Goal: Task Accomplishment & Management: Use online tool/utility

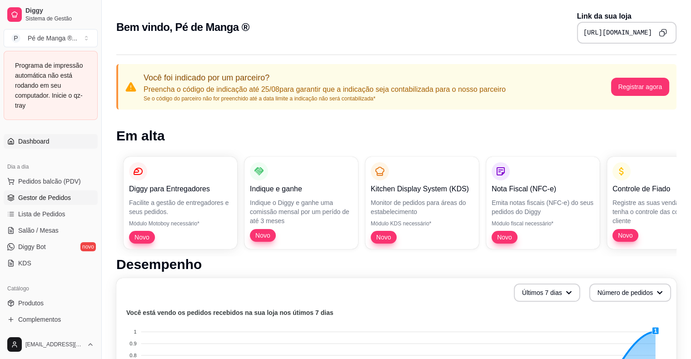
scroll to position [91, 0]
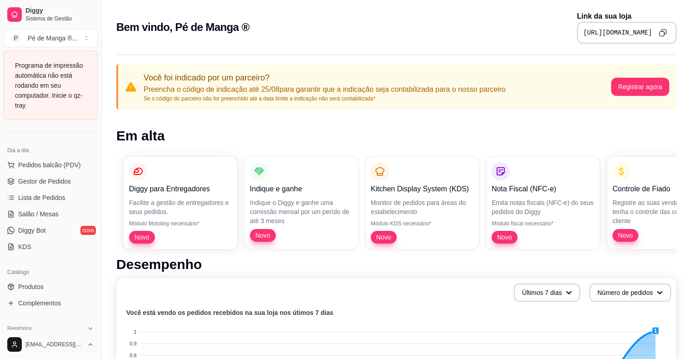
click at [50, 65] on div "Programa de impressão automática não está rodando em seu computador. Inicie o q…" at bounding box center [50, 85] width 71 height 50
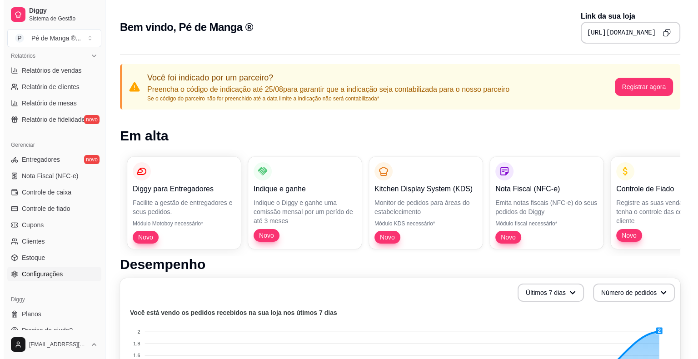
scroll to position [294, 0]
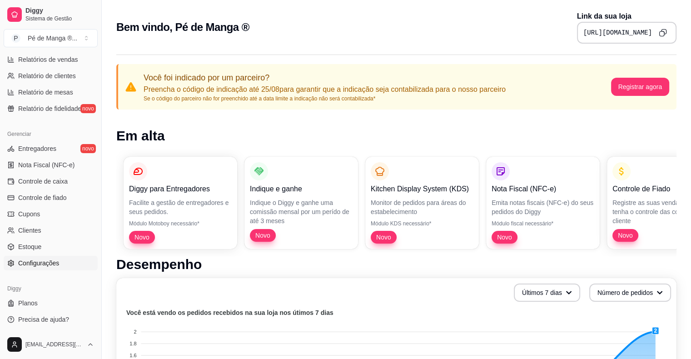
click at [68, 268] on link "Configurações" at bounding box center [51, 263] width 94 height 15
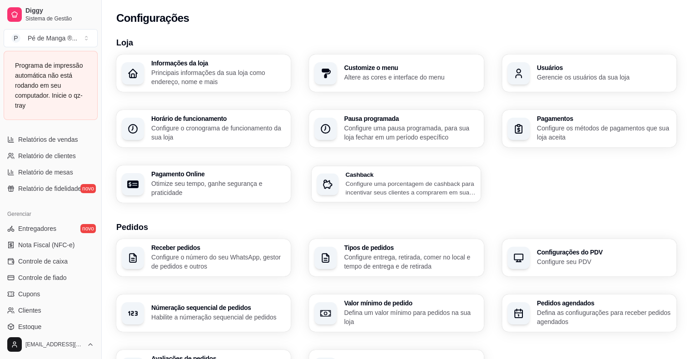
click at [372, 201] on div "Cashback Configure uma porcentagem de cashback para incentivar seus clientes a …" at bounding box center [397, 184] width 170 height 36
click at [207, 187] on p "Otimize seu tempo, ganhe segurança e praticidade" at bounding box center [218, 188] width 134 height 18
select select "4.98"
click at [471, 119] on h3 "Pagamentos" at bounding box center [604, 119] width 130 height 6
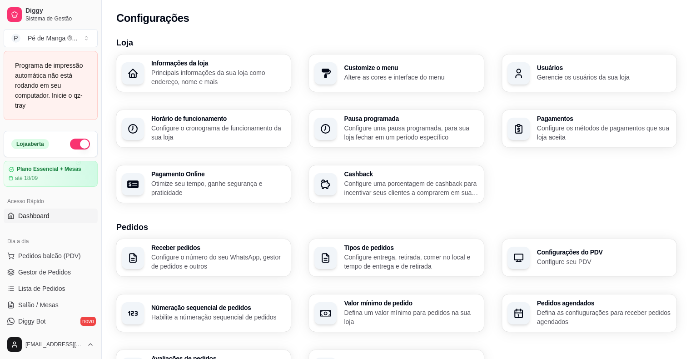
click at [40, 212] on span "Dashboard" at bounding box center [33, 215] width 31 height 9
click at [41, 214] on span "Dashboard" at bounding box center [33, 215] width 31 height 9
click at [59, 209] on link "Dashboard" at bounding box center [51, 216] width 94 height 15
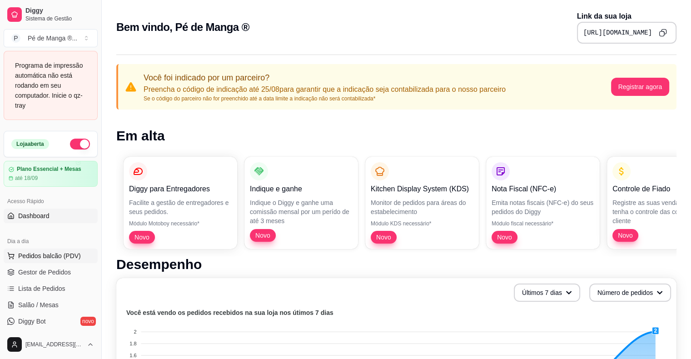
click at [56, 260] on span "Pedidos balcão (PDV)" at bounding box center [49, 255] width 63 height 9
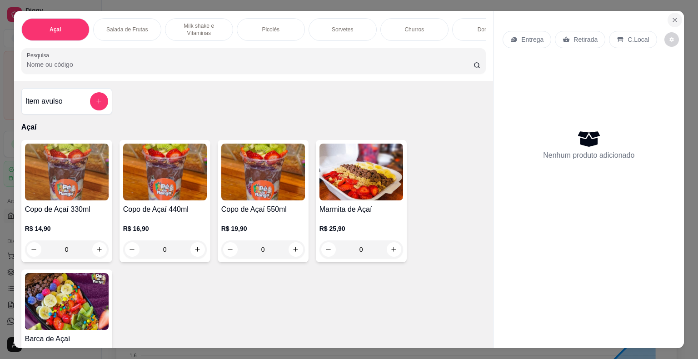
click at [471, 17] on icon "Close" at bounding box center [674, 19] width 7 height 7
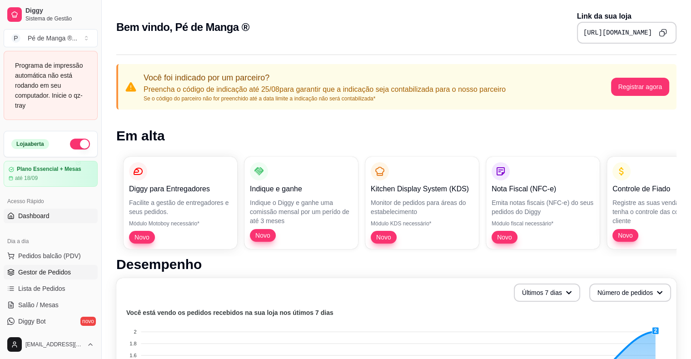
click at [51, 270] on span "Gestor de Pedidos" at bounding box center [44, 272] width 53 height 9
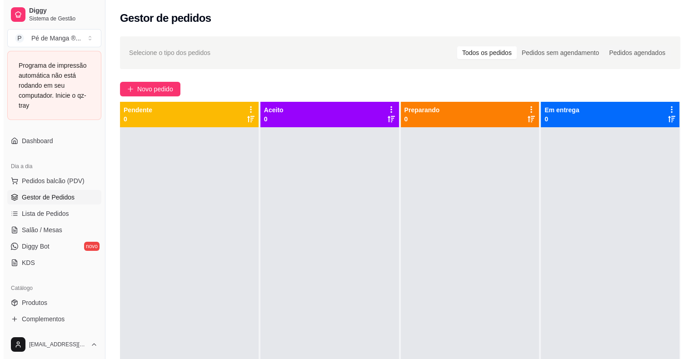
scroll to position [91, 0]
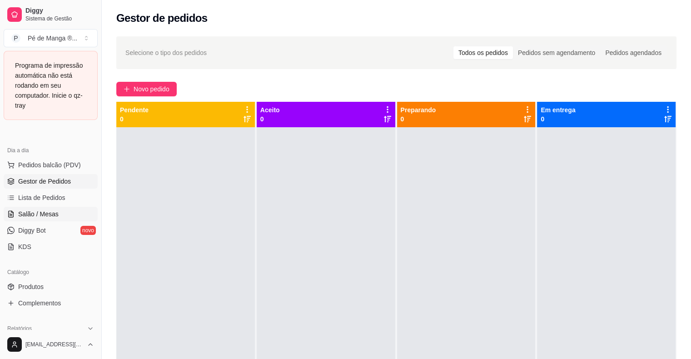
click at [41, 214] on span "Salão / Mesas" at bounding box center [38, 214] width 40 height 9
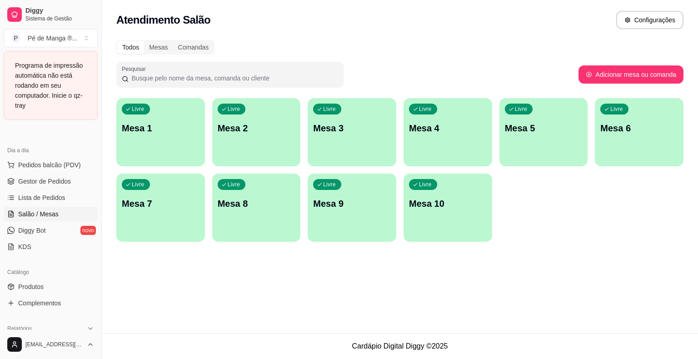
click at [56, 201] on span "Lista de Pedidos" at bounding box center [41, 197] width 47 height 9
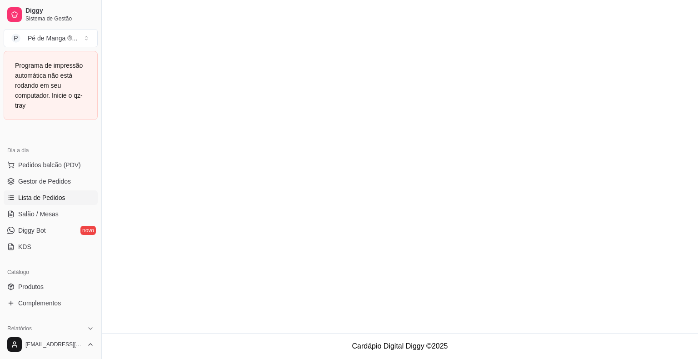
click at [65, 195] on link "Lista de Pedidos" at bounding box center [51, 197] width 94 height 15
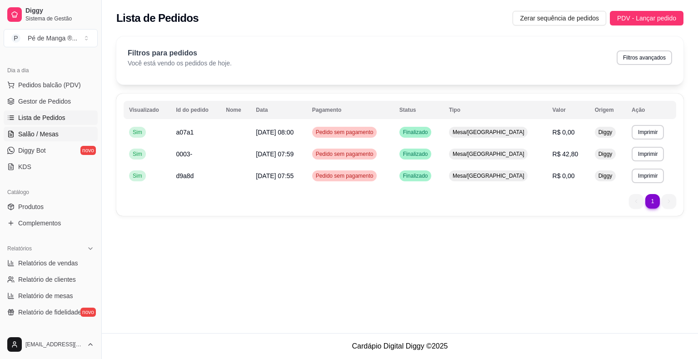
click at [74, 131] on link "Salão / Mesas" at bounding box center [51, 134] width 94 height 15
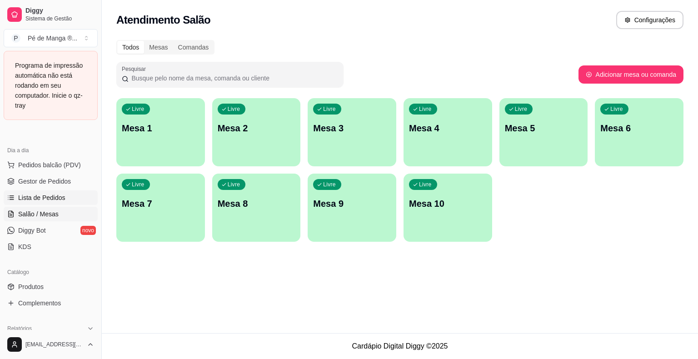
click at [45, 200] on span "Lista de Pedidos" at bounding box center [41, 197] width 47 height 9
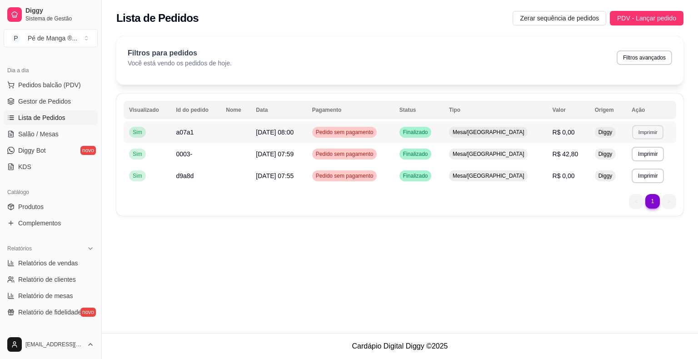
click at [471, 135] on button "Imprimir" at bounding box center [647, 132] width 31 height 14
click at [471, 169] on button "IMPRESSORA" at bounding box center [630, 163] width 61 height 14
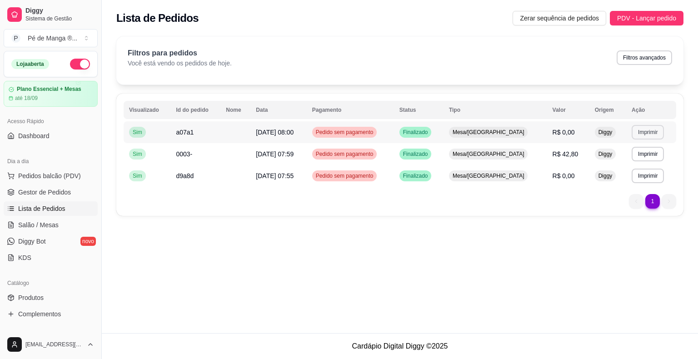
click at [471, 130] on button "Imprimir" at bounding box center [648, 132] width 32 height 15
click at [471, 168] on button "IMPRESSORA" at bounding box center [630, 163] width 61 height 14
click at [20, 224] on span "Salão / Mesas" at bounding box center [38, 224] width 40 height 9
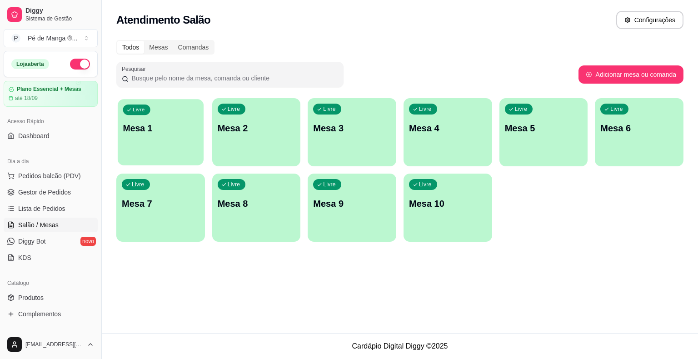
click at [126, 139] on div "Livre Mesa 1" at bounding box center [161, 126] width 86 height 55
click at [148, 137] on div "Livre Mesa 1" at bounding box center [161, 126] width 86 height 55
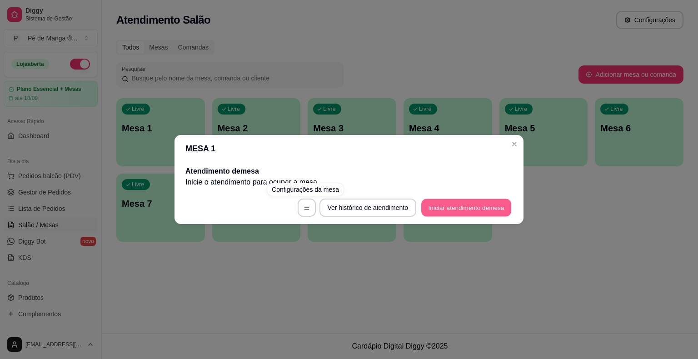
click at [458, 211] on button "Iniciar atendimento de mesa" at bounding box center [466, 208] width 90 height 18
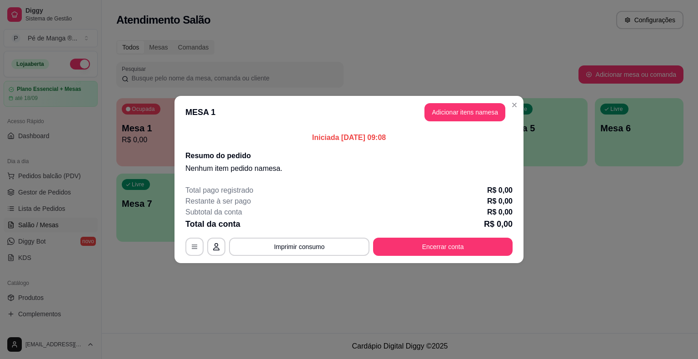
click at [445, 119] on button "Adicionar itens na mesa" at bounding box center [464, 112] width 81 height 18
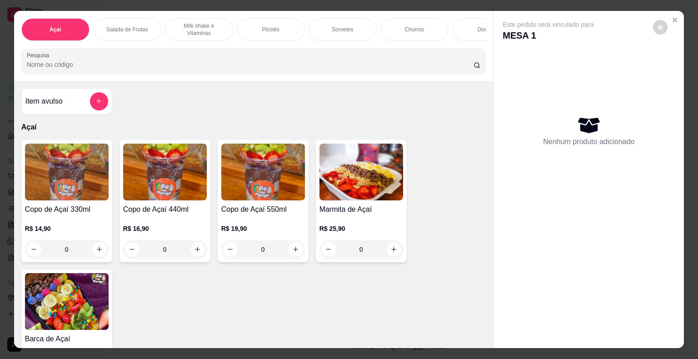
click at [392, 257] on div "0" at bounding box center [361, 249] width 84 height 18
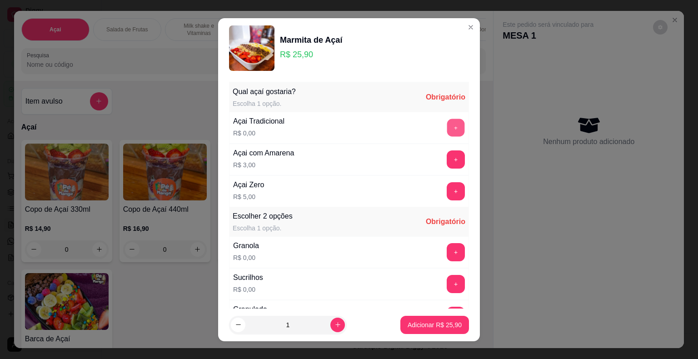
click at [447, 119] on button "+" at bounding box center [456, 128] width 18 height 18
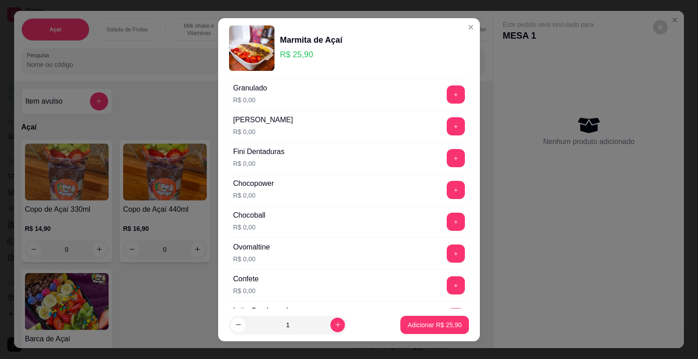
scroll to position [227, 0]
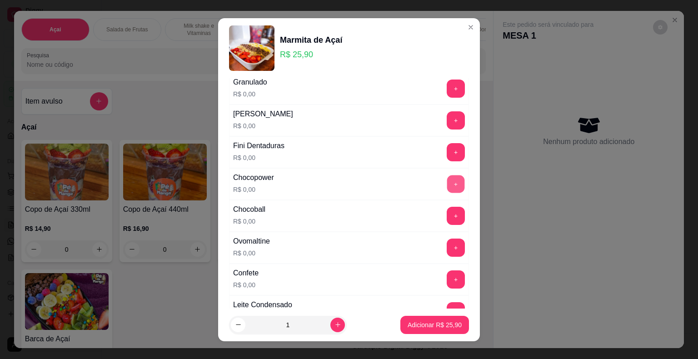
click at [447, 184] on button "+" at bounding box center [456, 184] width 18 height 18
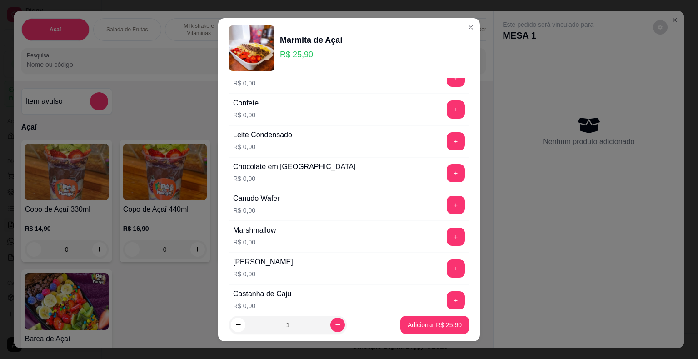
scroll to position [409, 0]
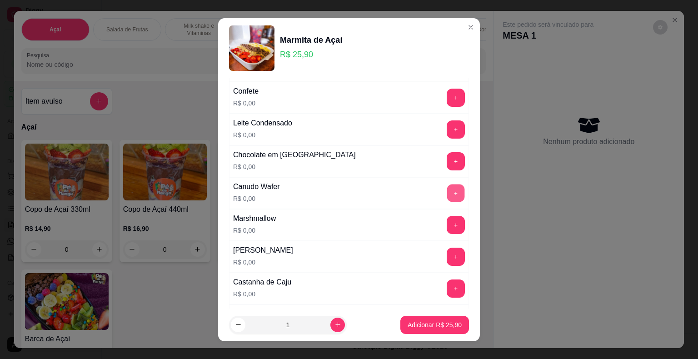
click at [447, 196] on button "+" at bounding box center [456, 193] width 18 height 18
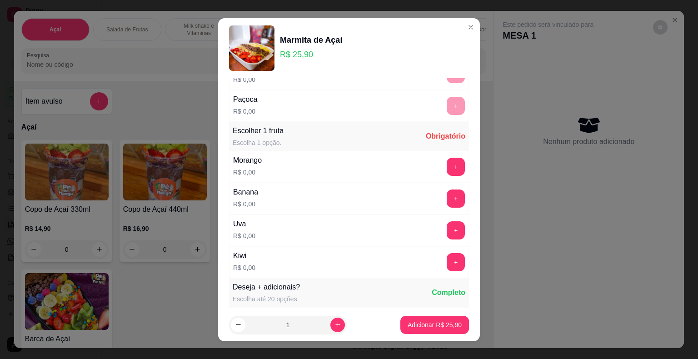
scroll to position [636, 0]
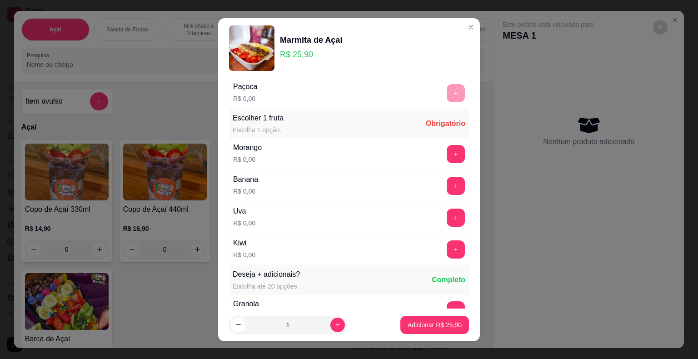
click at [442, 202] on div "Uva R$ 0,00 +" at bounding box center [349, 218] width 240 height 32
click at [447, 210] on button "+" at bounding box center [456, 218] width 18 height 18
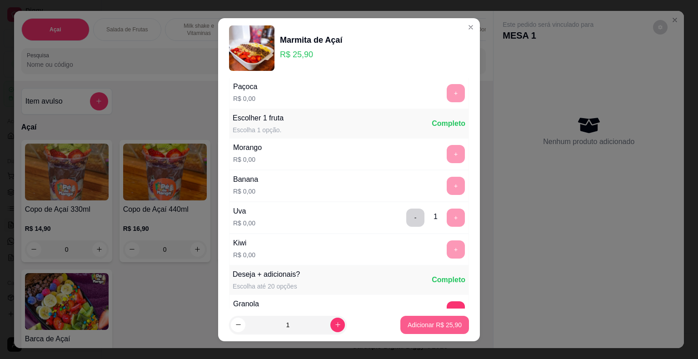
click at [440, 330] on button "Adicionar R$ 25,90" at bounding box center [434, 325] width 69 height 18
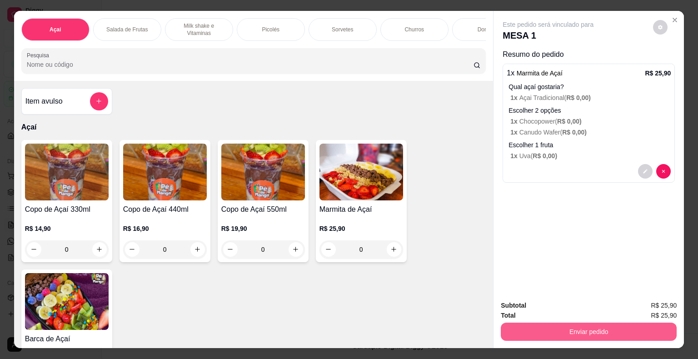
click at [471, 334] on button "Enviar pedido" at bounding box center [589, 332] width 176 height 18
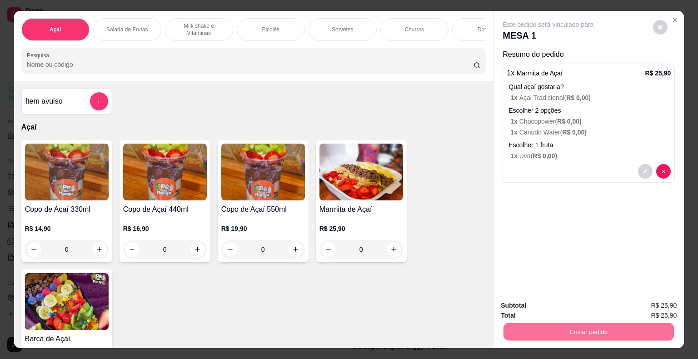
click at [471, 306] on button "Não registrar e enviar pedido" at bounding box center [558, 306] width 95 height 17
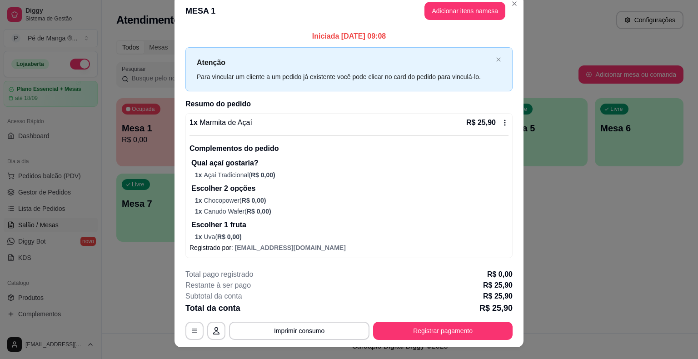
scroll to position [0, 0]
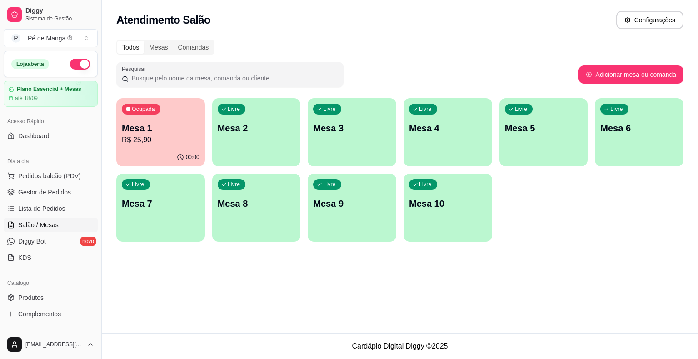
click at [181, 126] on p "Mesa 1" at bounding box center [161, 128] width 78 height 13
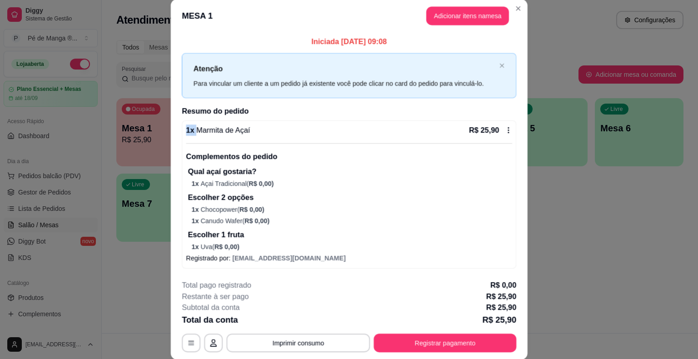
click at [182, 126] on div "1 x Marmita de Açaí R$ 25,90 Complementos do pedido Qual açaí gostaria? 1 x Aça…" at bounding box center [349, 194] width 334 height 148
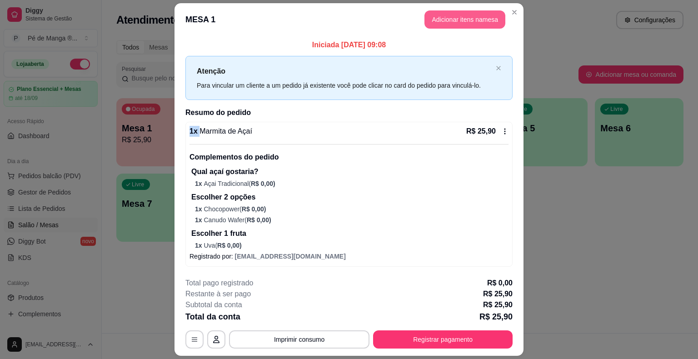
click at [445, 24] on button "Adicionar itens na mesa" at bounding box center [464, 19] width 81 height 18
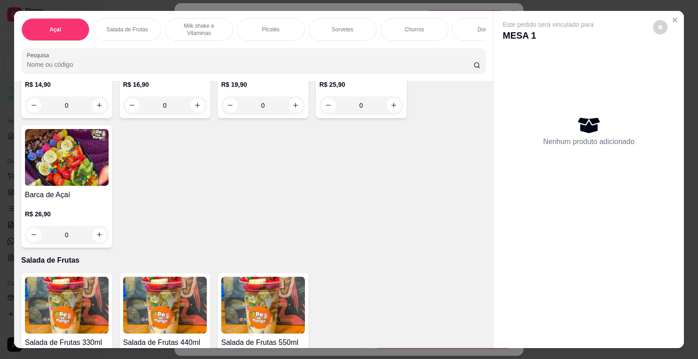
scroll to position [227, 0]
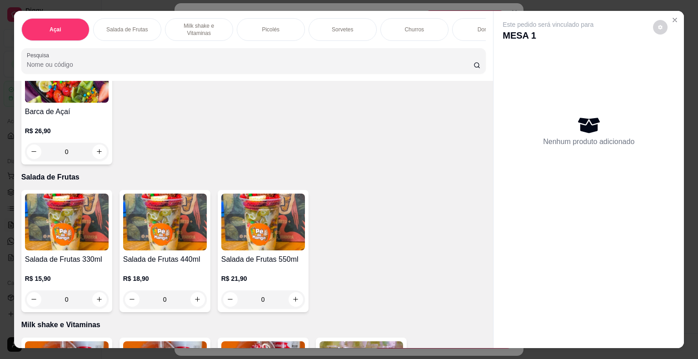
click at [95, 302] on div "0" at bounding box center [67, 299] width 84 height 18
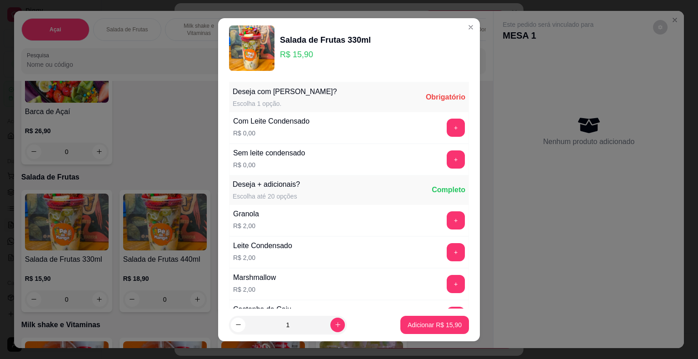
click at [447, 132] on button "+" at bounding box center [456, 128] width 18 height 18
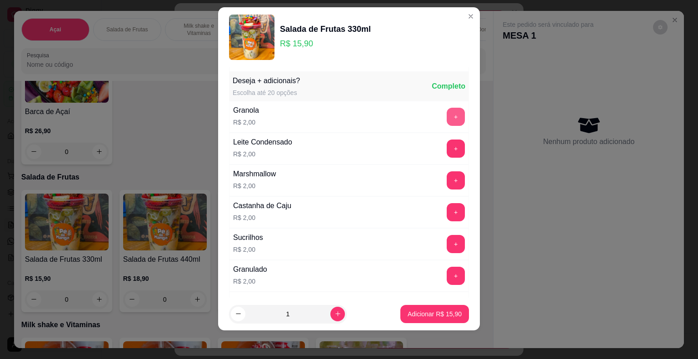
scroll to position [96, 0]
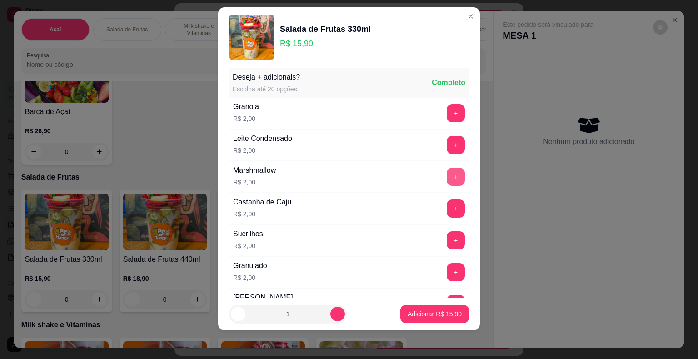
click at [447, 174] on button "+" at bounding box center [456, 177] width 18 height 18
click at [432, 314] on p "Adicionar R$ 17,90" at bounding box center [435, 313] width 53 height 9
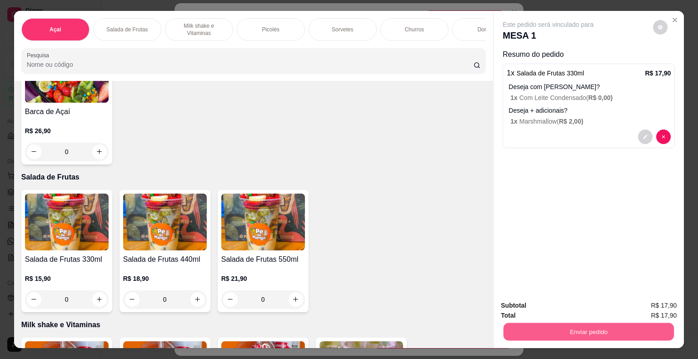
click at [471, 329] on button "Enviar pedido" at bounding box center [589, 332] width 170 height 18
click at [471, 307] on button "Não registrar e enviar pedido" at bounding box center [558, 306] width 95 height 17
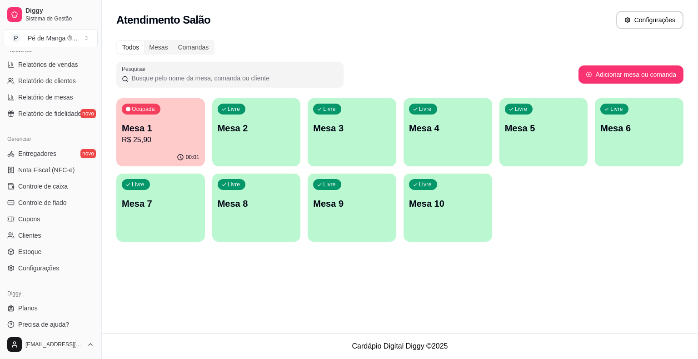
scroll to position [294, 0]
